Goal: Download file/media

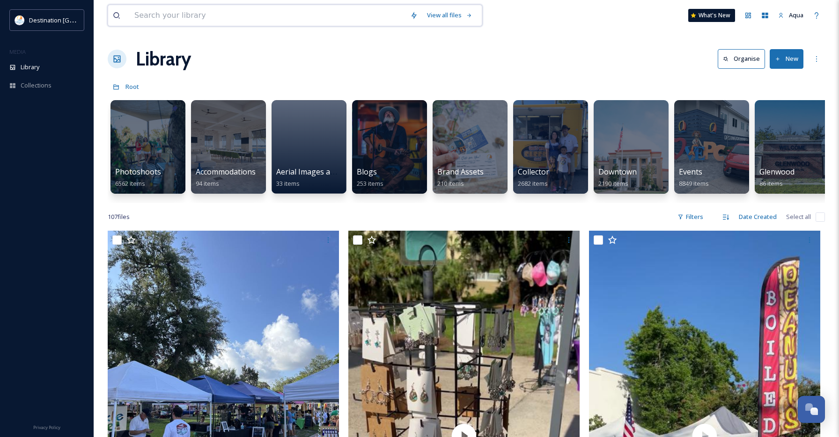
click at [202, 8] on input at bounding box center [268, 15] width 276 height 21
type input "dining"
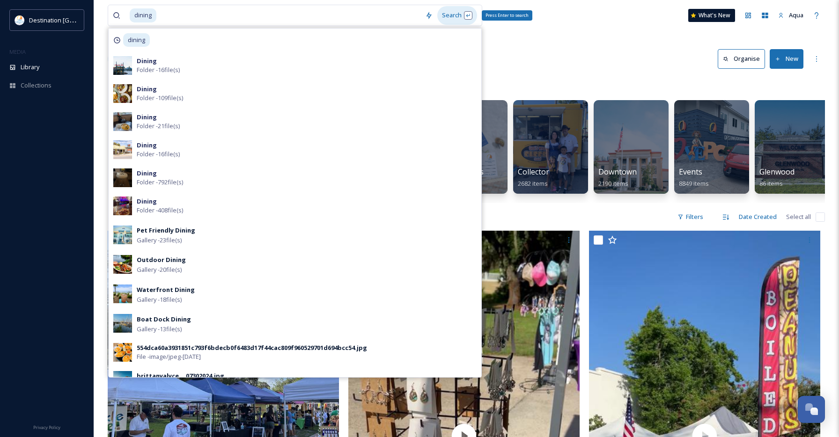
click at [454, 16] on div "Search Press Enter to search" at bounding box center [457, 15] width 40 height 18
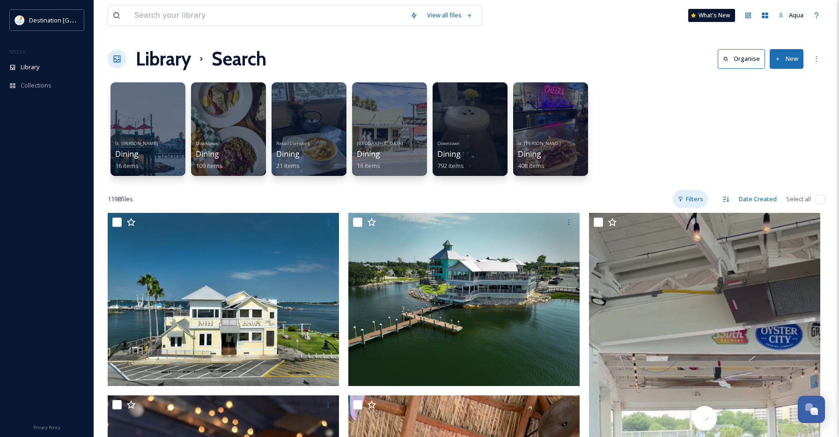
click at [694, 202] on div "Filters" at bounding box center [690, 199] width 35 height 18
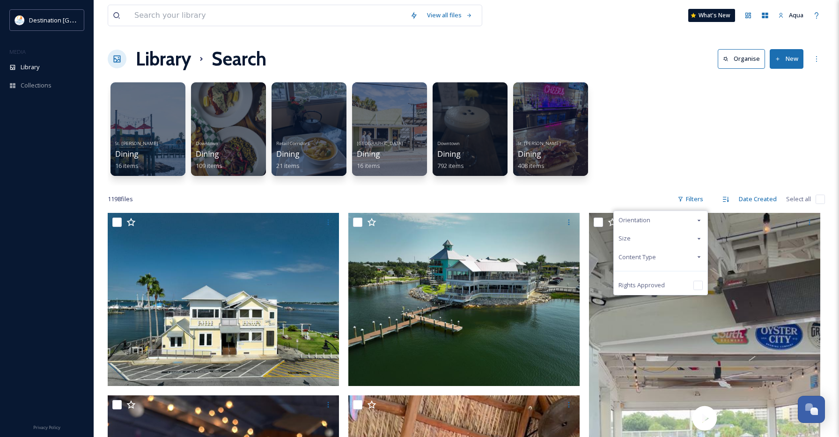
click at [649, 257] on span "Content Type" at bounding box center [637, 257] width 37 height 9
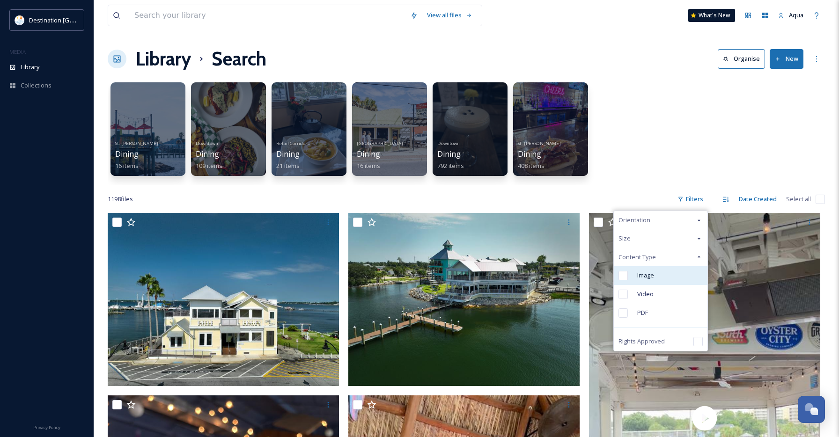
click at [644, 280] on span "Image" at bounding box center [645, 275] width 17 height 9
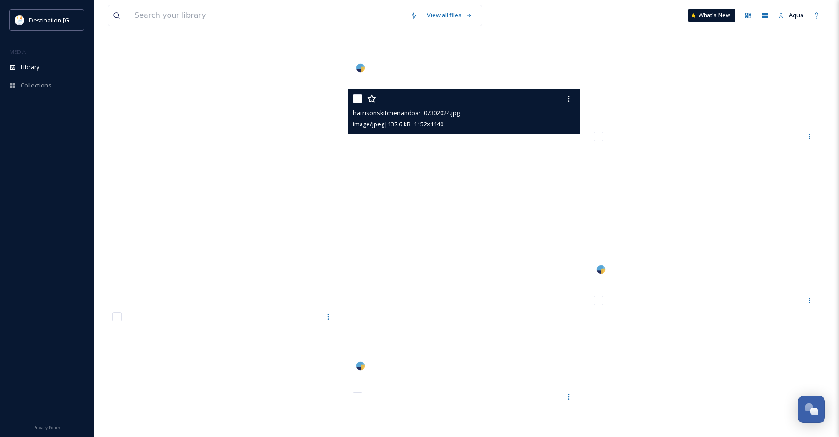
scroll to position [81928, 0]
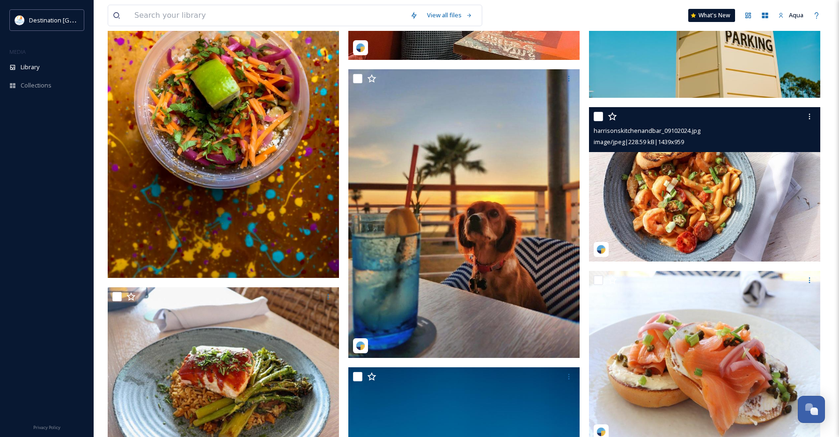
click at [807, 125] on div "harrisonskitchenandbar_09102024.jpg" at bounding box center [706, 130] width 224 height 11
click at [809, 121] on div at bounding box center [809, 116] width 17 height 17
drag, startPoint x: 805, startPoint y: 154, endPoint x: 636, endPoint y: 197, distance: 174.9
click at [804, 154] on span "Download" at bounding box center [798, 155] width 29 height 9
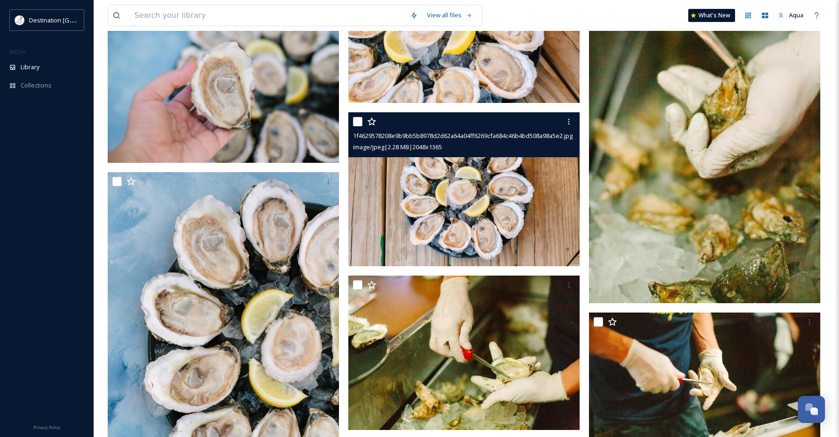
scroll to position [87406, 0]
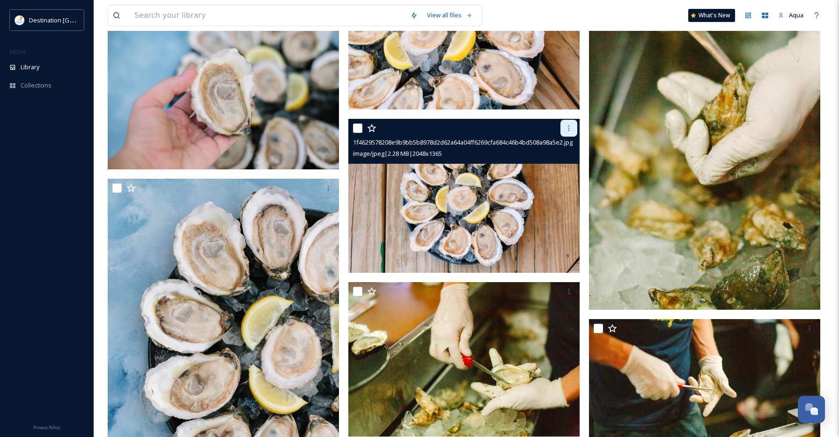
click at [570, 127] on icon at bounding box center [568, 128] width 7 height 7
click at [566, 162] on div "Download" at bounding box center [558, 167] width 38 height 18
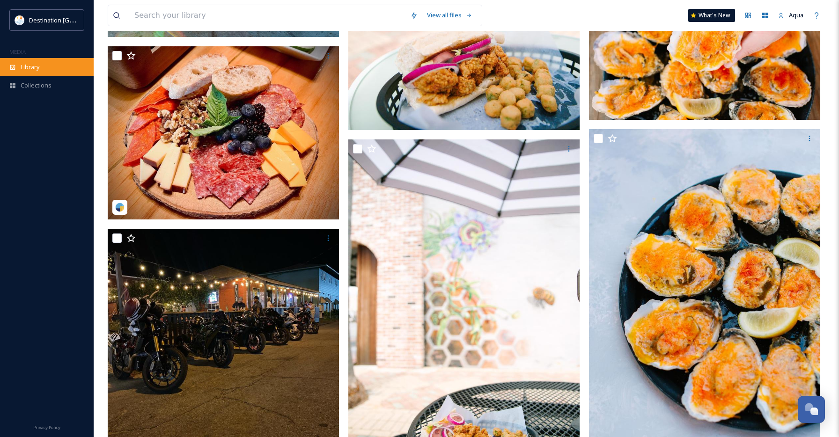
scroll to position [84010, 0]
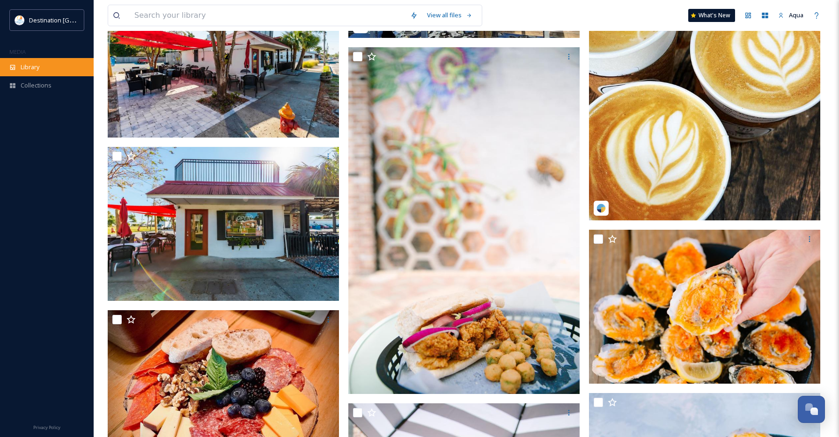
click at [46, 66] on div "Library" at bounding box center [47, 67] width 94 height 18
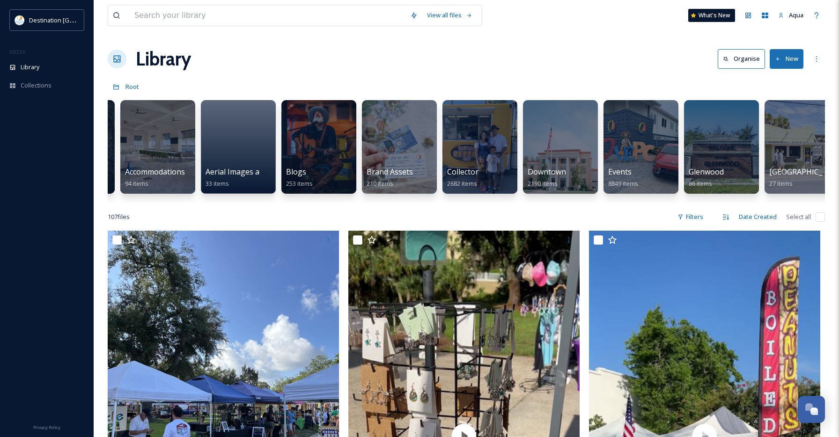
scroll to position [0, 74]
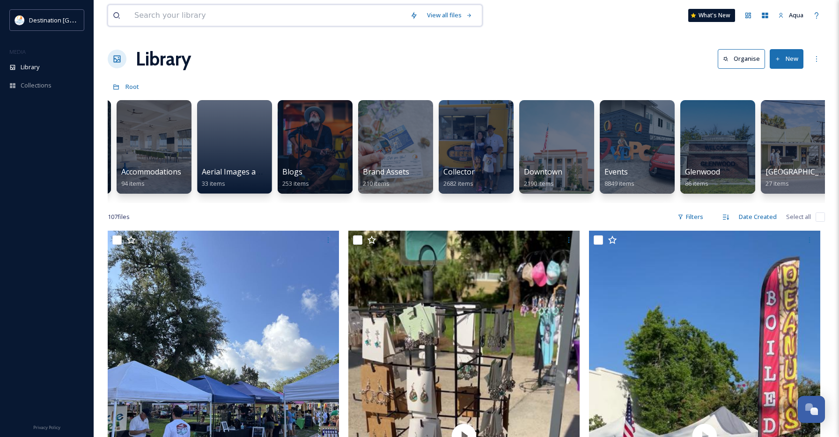
click at [339, 21] on input at bounding box center [268, 15] width 276 height 21
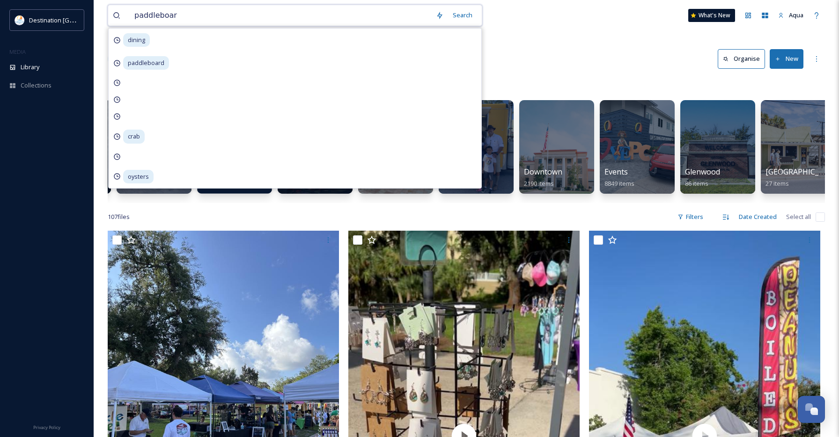
type input "paddleboard"
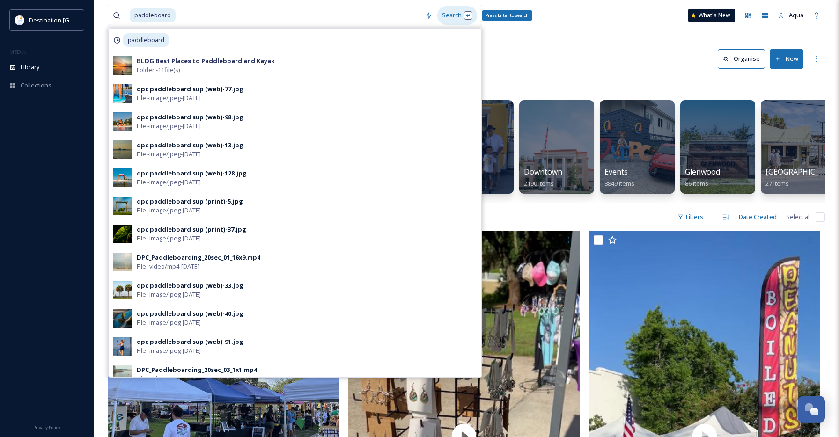
click at [449, 20] on div "Search Press Enter to search" at bounding box center [457, 15] width 40 height 18
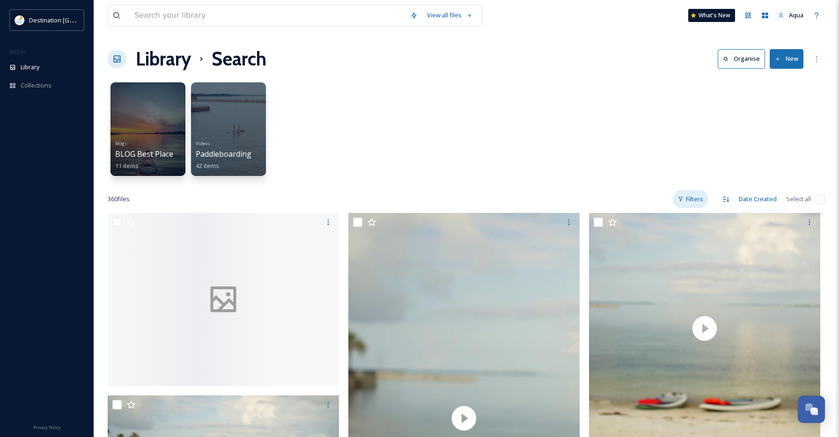
click at [693, 202] on div "Filters" at bounding box center [690, 199] width 35 height 18
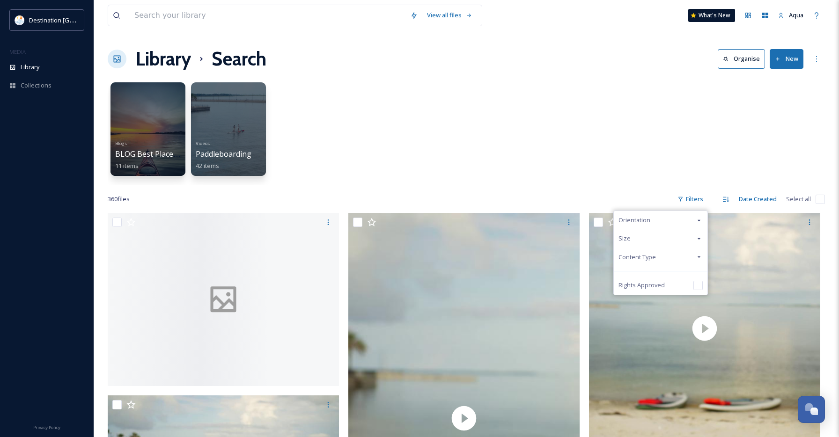
click at [632, 254] on span "Content Type" at bounding box center [637, 257] width 37 height 9
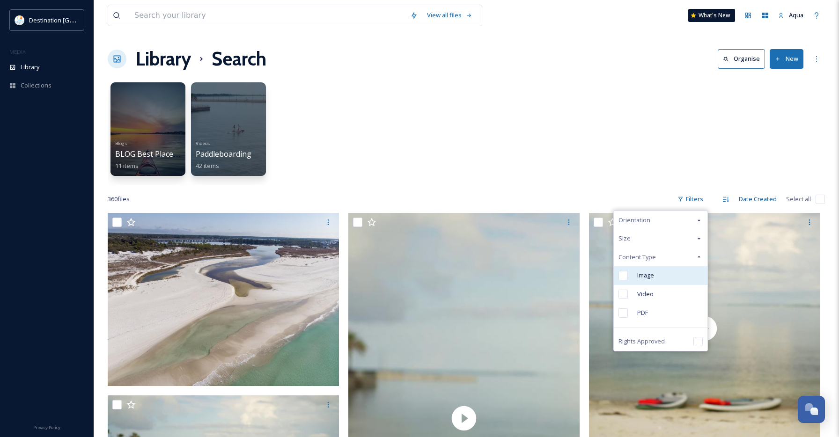
click at [658, 278] on div "Image" at bounding box center [661, 275] width 94 height 19
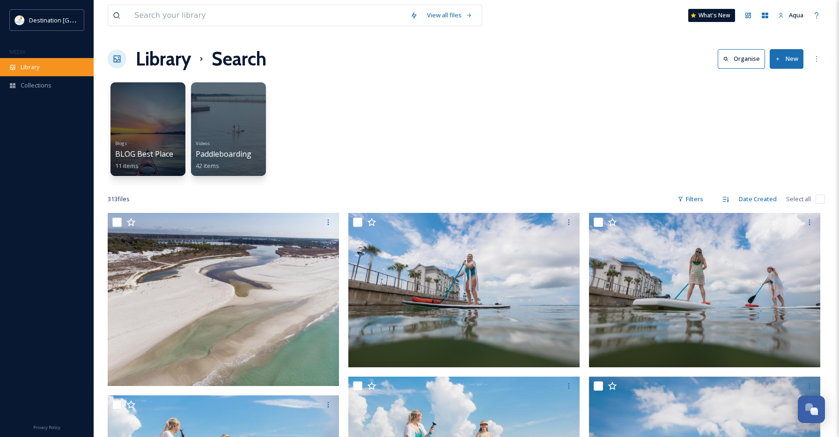
click at [30, 69] on span "Library" at bounding box center [30, 67] width 19 height 9
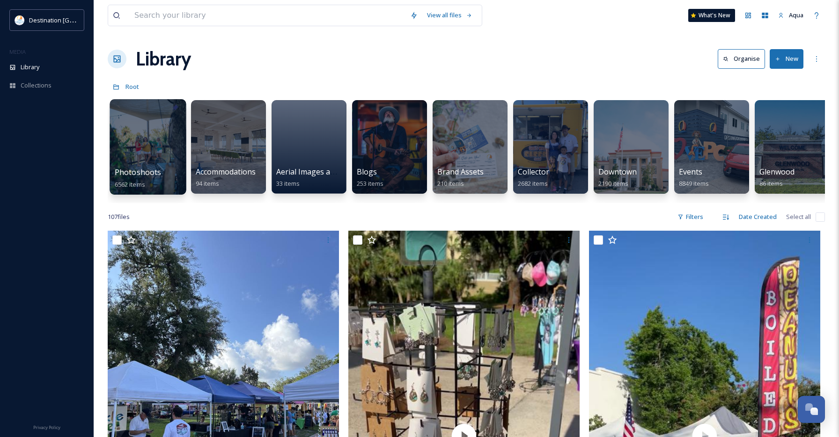
click at [145, 155] on div at bounding box center [148, 147] width 76 height 96
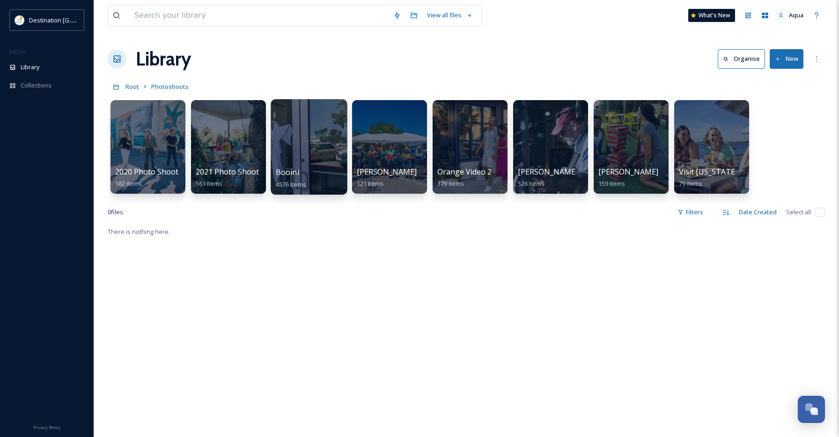
click at [324, 155] on div at bounding box center [309, 147] width 76 height 96
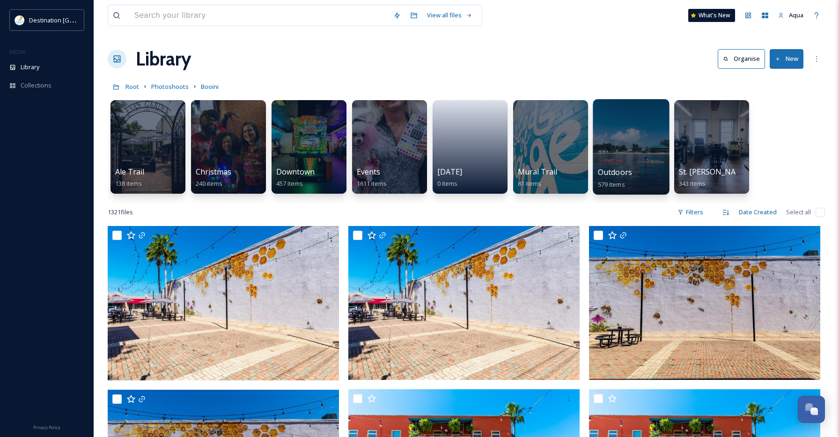
click at [634, 140] on div at bounding box center [631, 147] width 76 height 96
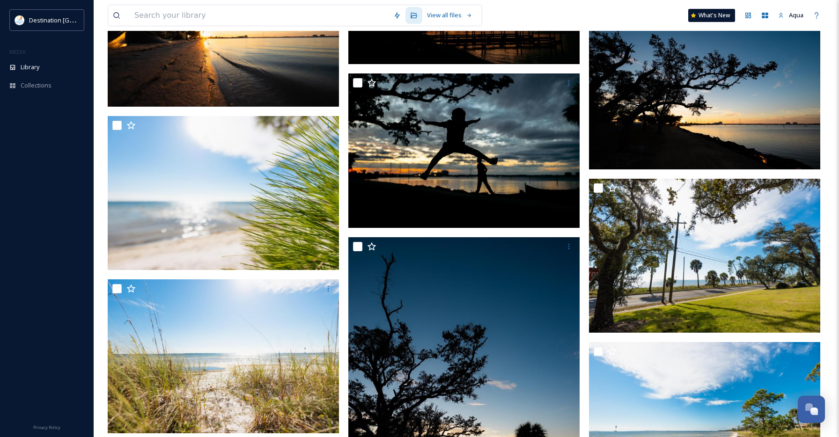
scroll to position [7019, 0]
